Goal: Transaction & Acquisition: Purchase product/service

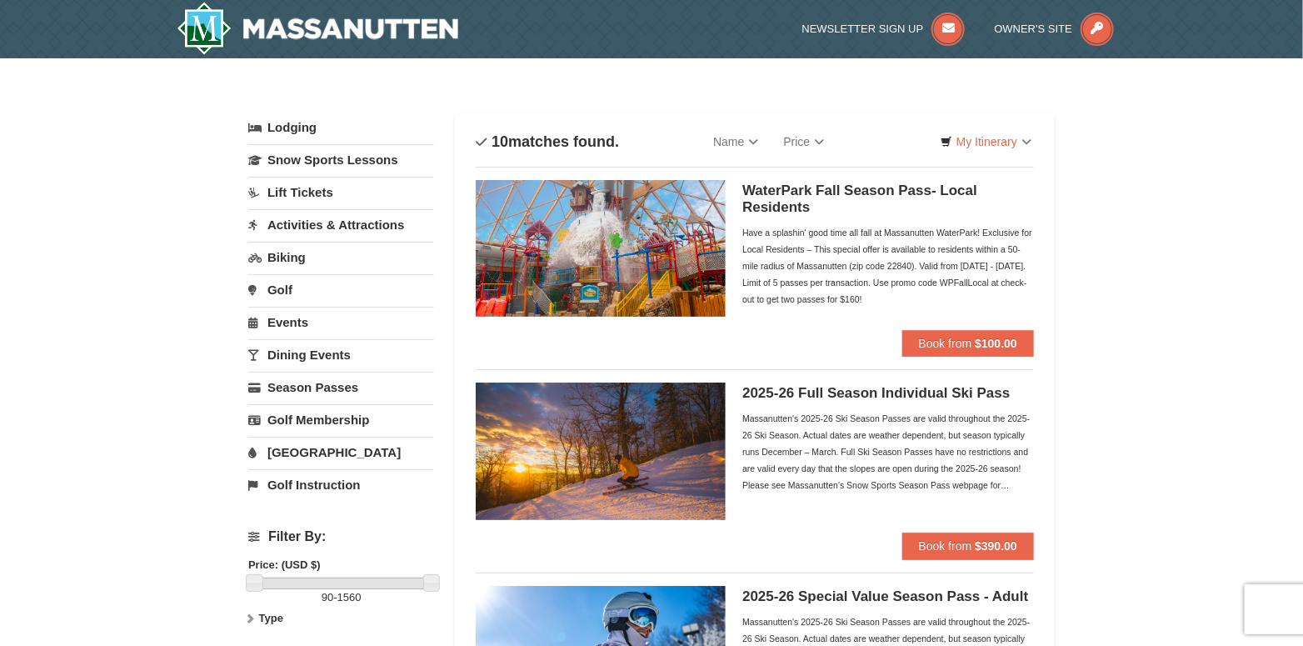
click at [653, 212] on img at bounding box center [601, 248] width 250 height 137
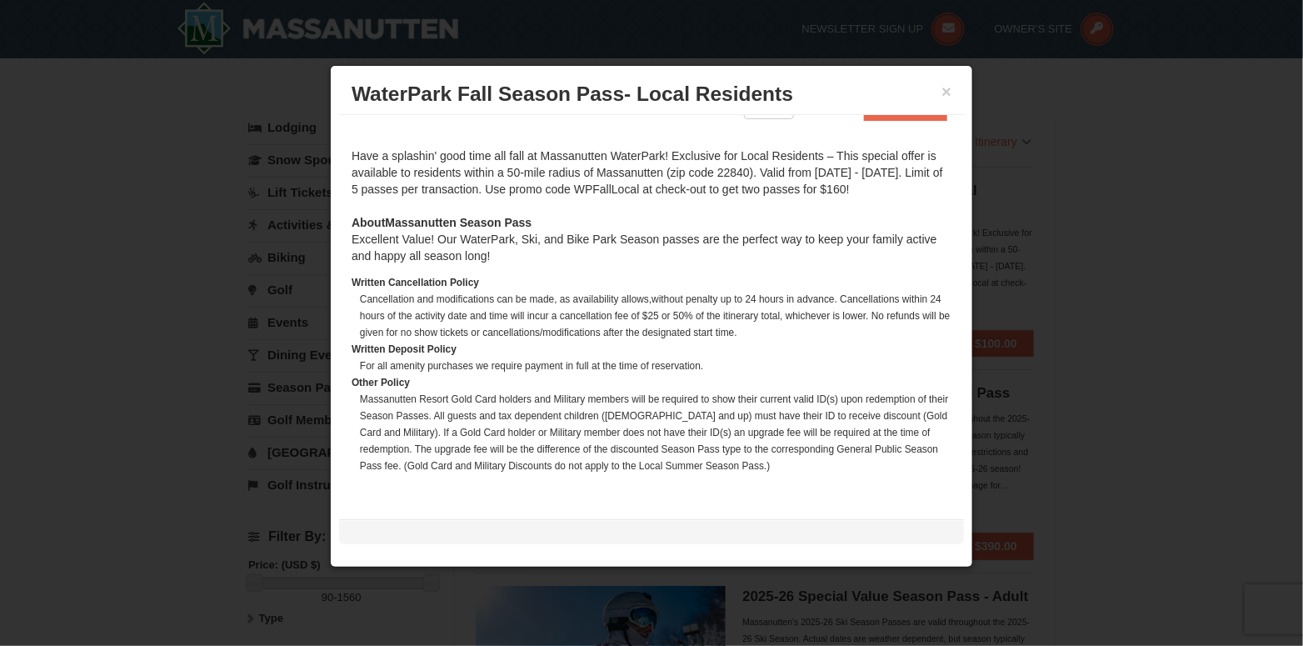
scroll to position [375, 0]
click at [943, 83] on button "×" at bounding box center [947, 91] width 10 height 17
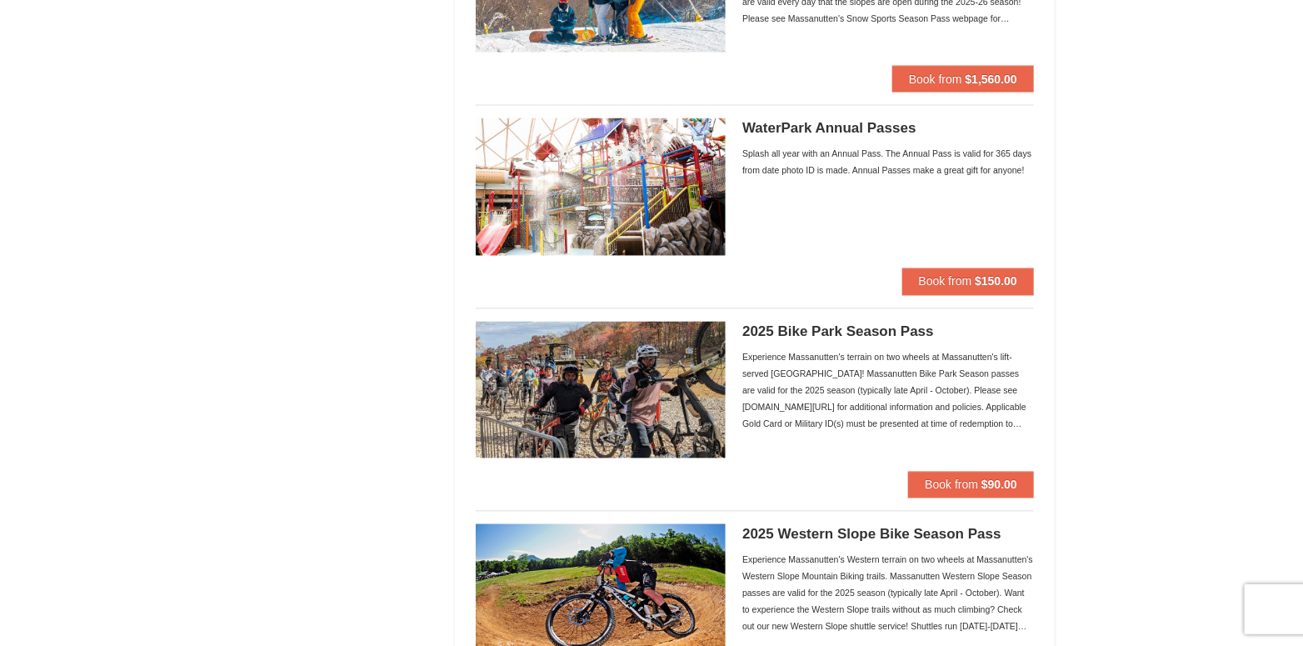
scroll to position [1333, 0]
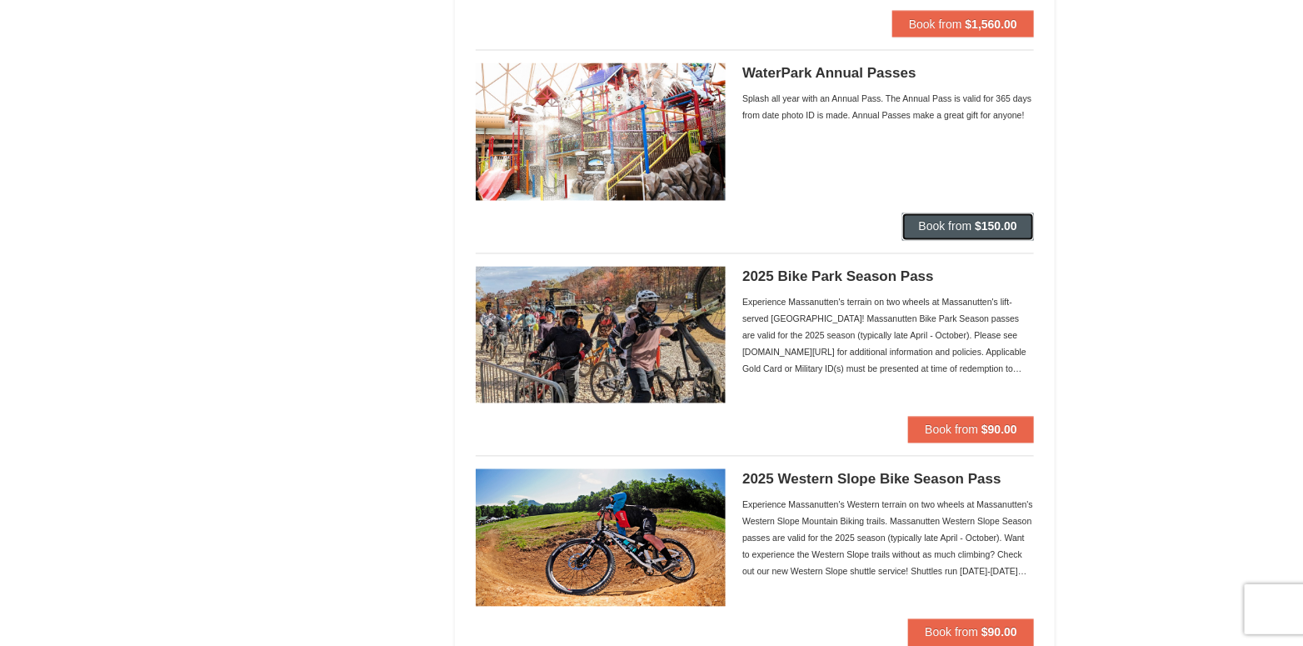
click at [940, 227] on span "Book from" at bounding box center [945, 226] width 53 height 13
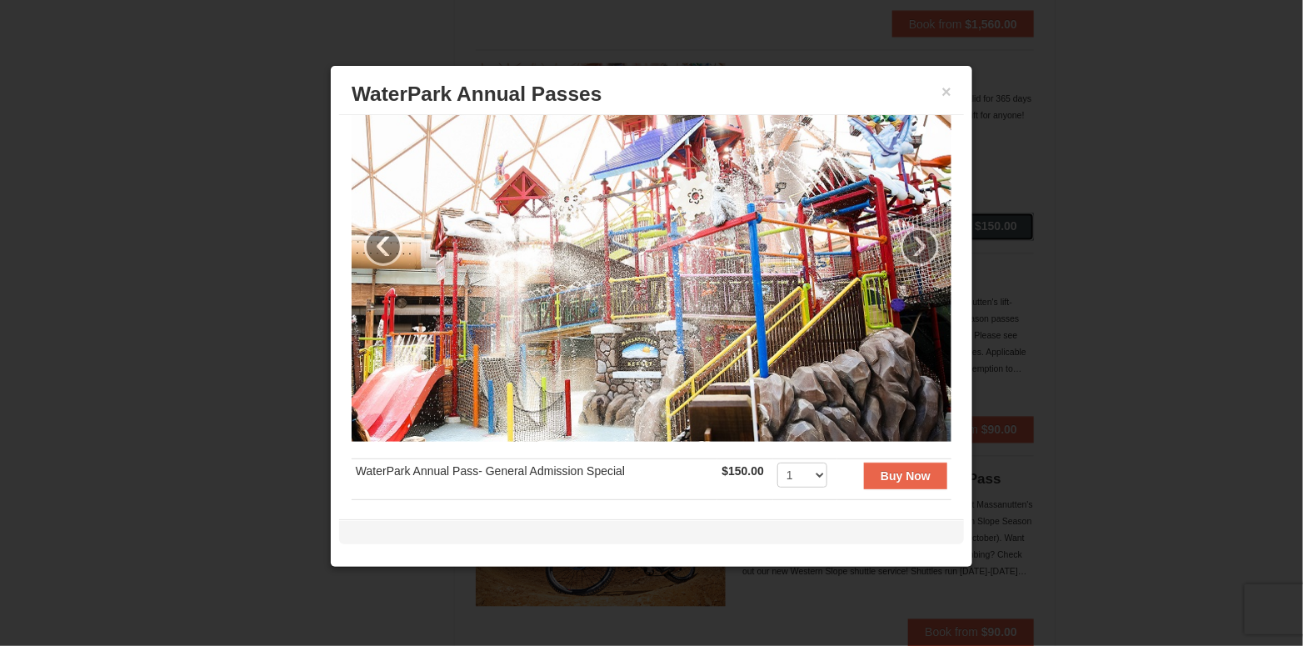
scroll to position [0, 0]
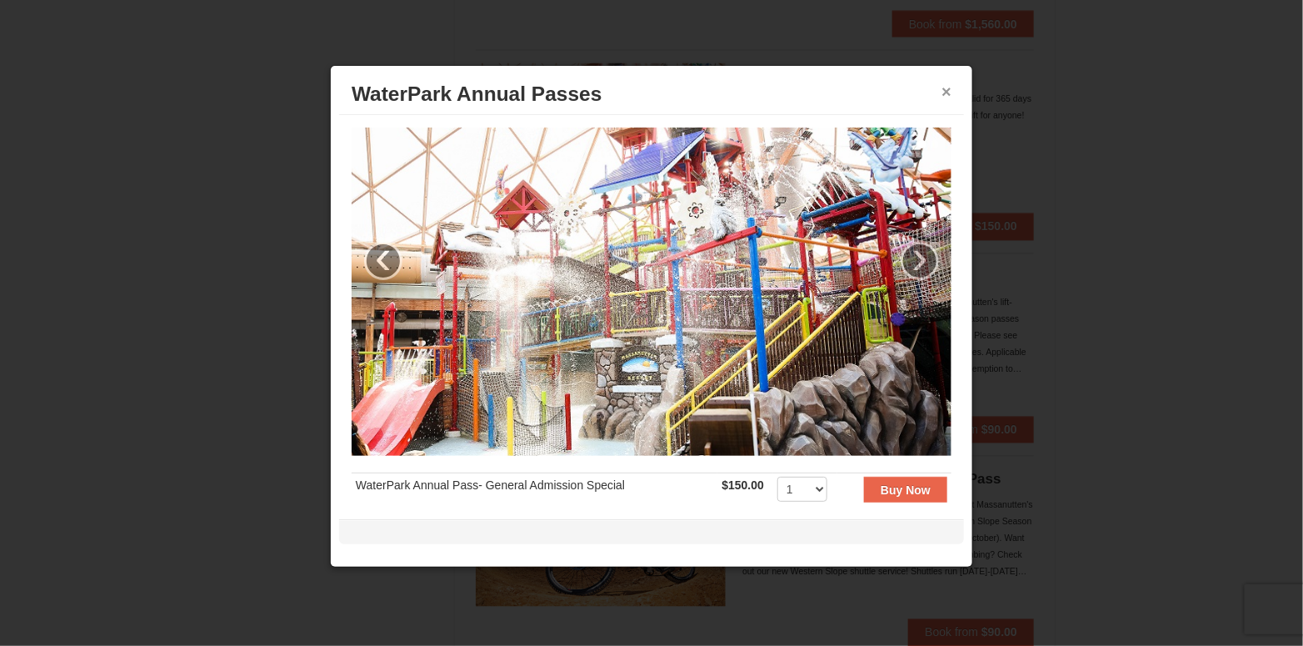
click at [945, 88] on button "×" at bounding box center [947, 91] width 10 height 17
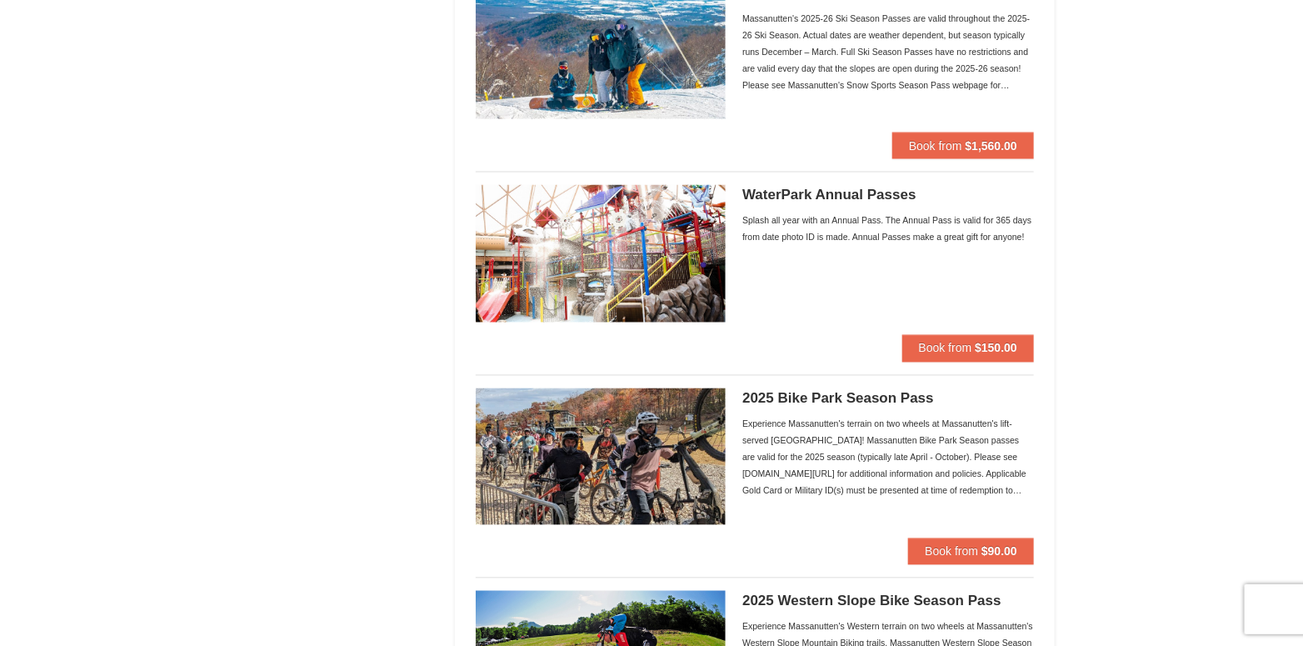
scroll to position [1167, 0]
